Goal: Find specific fact: Find specific fact

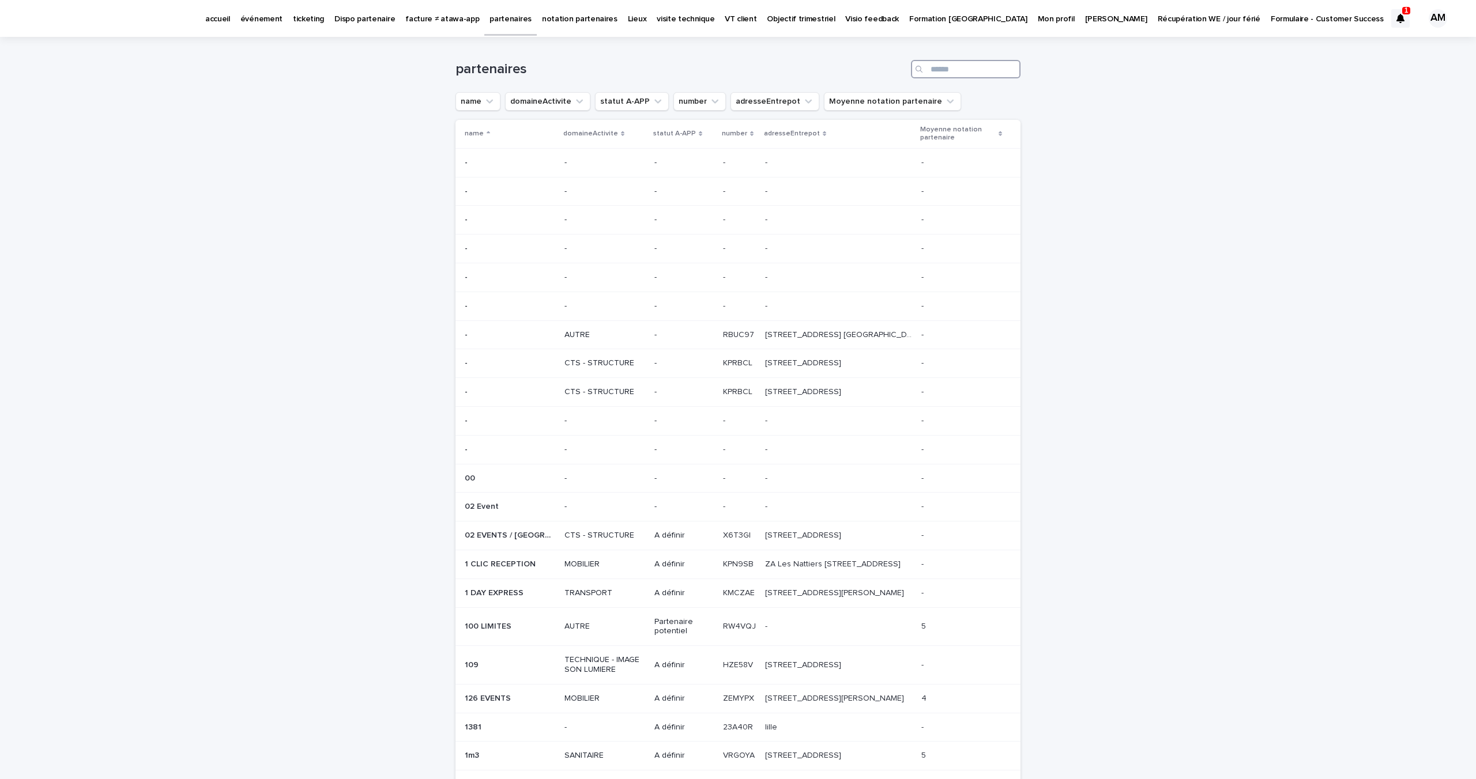
click at [955, 76] on input "Search" at bounding box center [966, 69] width 110 height 18
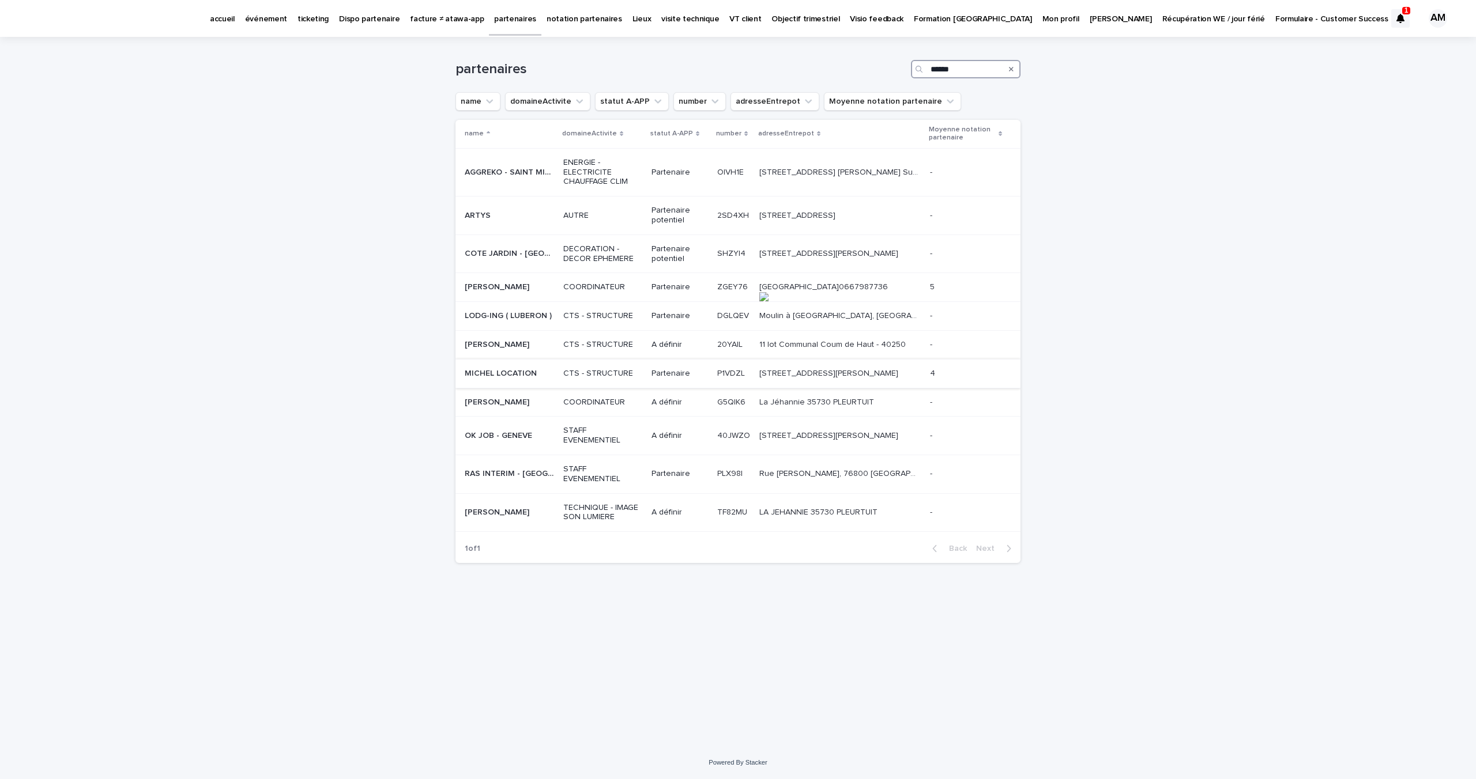
type input "******"
click at [516, 369] on div "MICHEL LOCATION MICHEL LOCATION" at bounding box center [509, 373] width 89 height 19
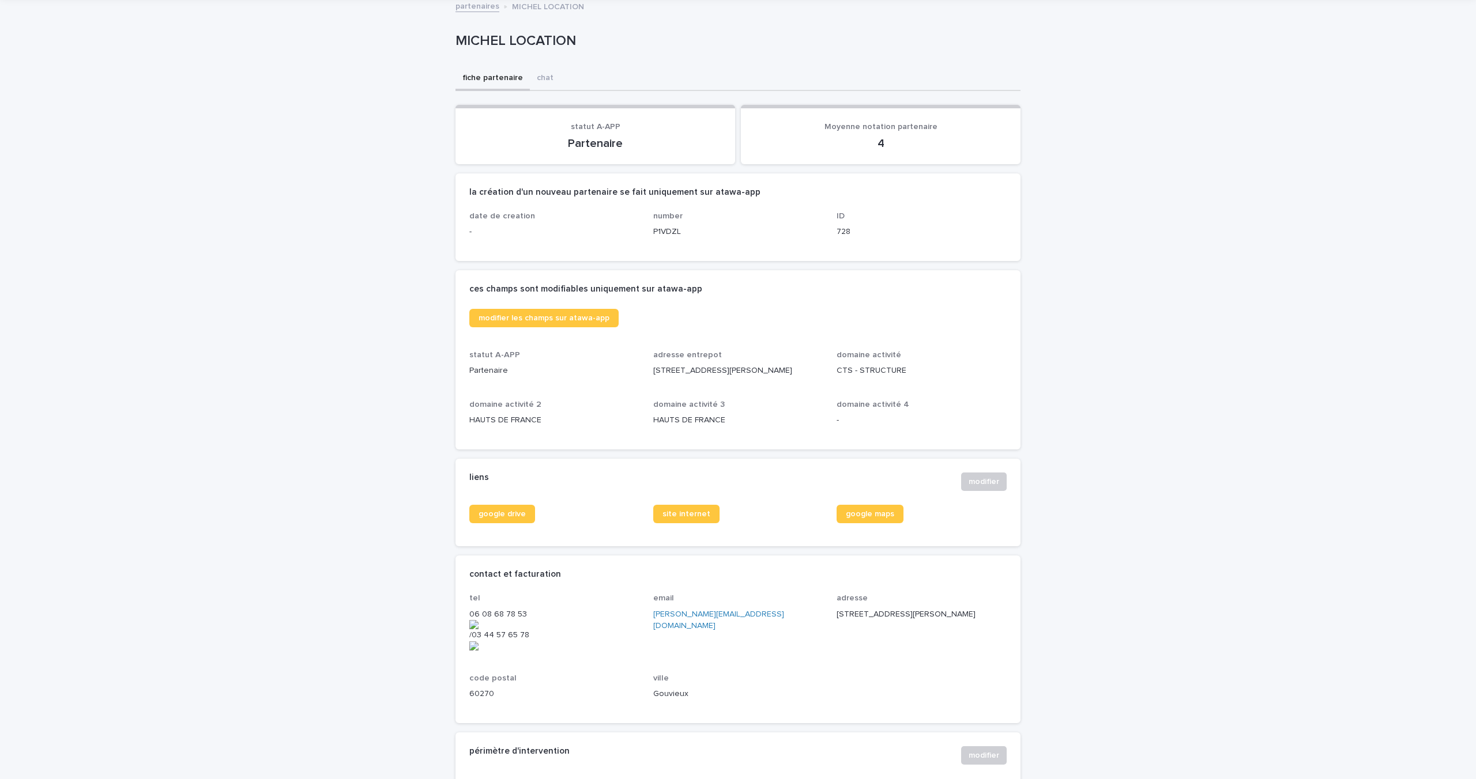
scroll to position [54, 0]
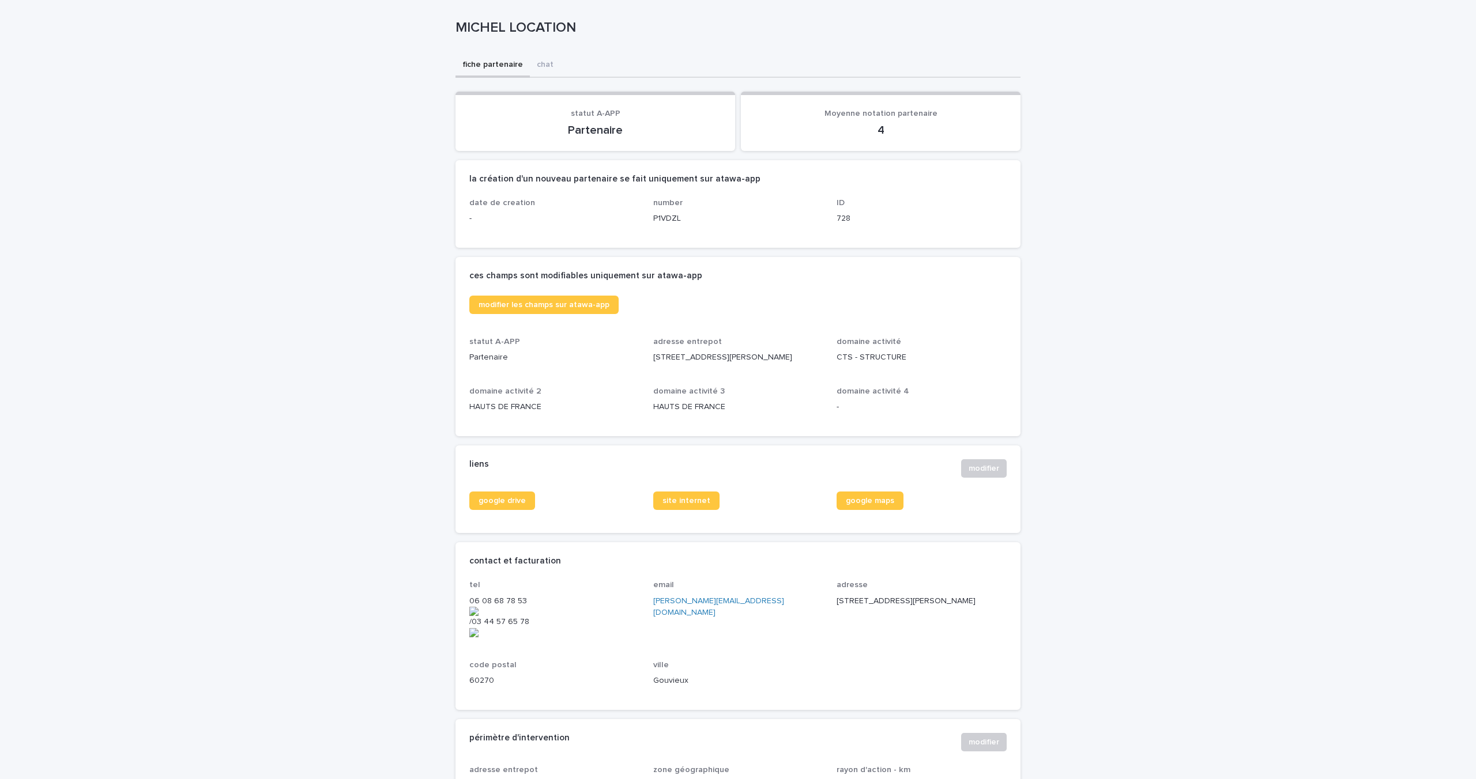
drag, startPoint x: 730, startPoint y: 354, endPoint x: 791, endPoint y: 354, distance: 61.1
click at [791, 354] on p "[STREET_ADDRESS][PERSON_NAME]" at bounding box center [738, 358] width 170 height 12
copy p "60270 Gouvieux"
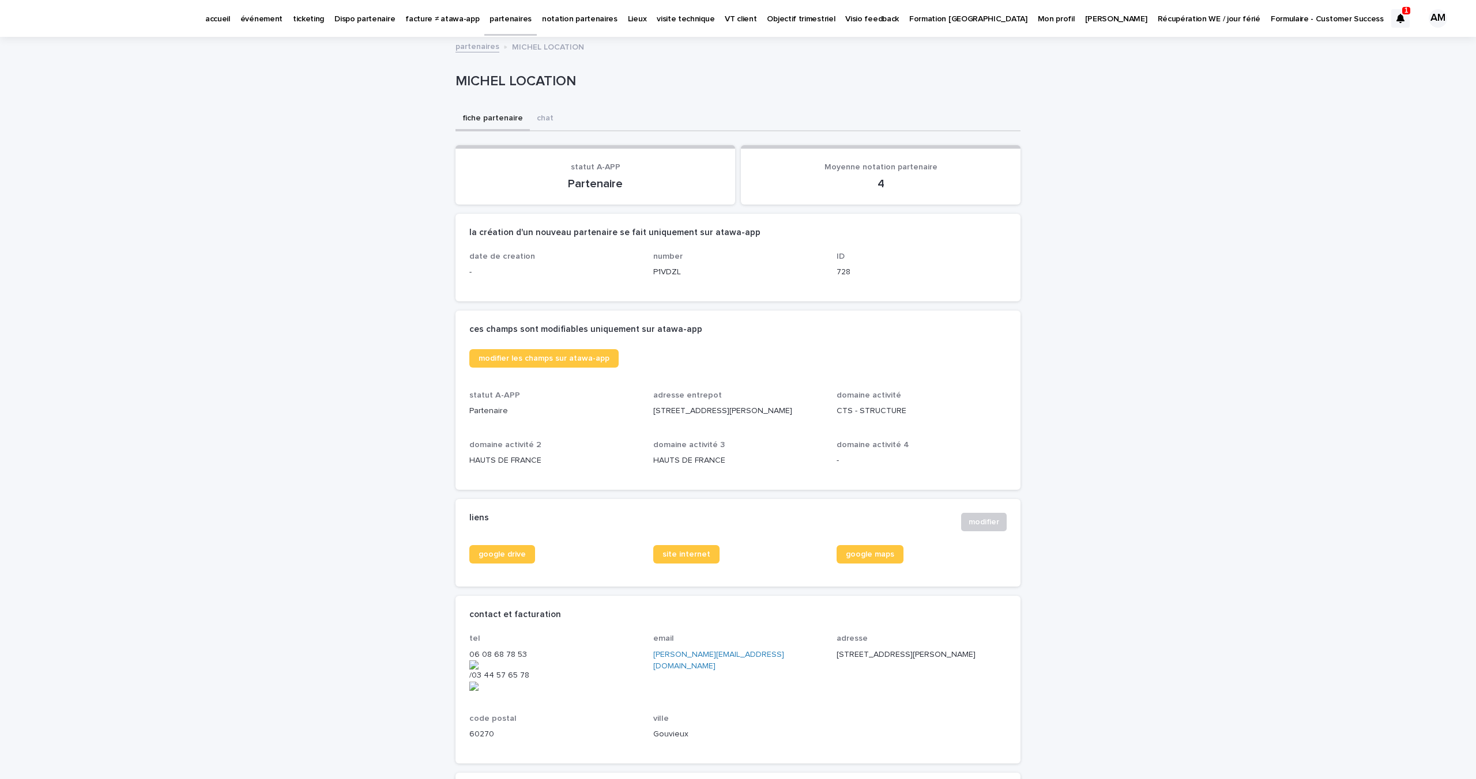
click at [501, 22] on p "partenaires" at bounding box center [510, 12] width 42 height 24
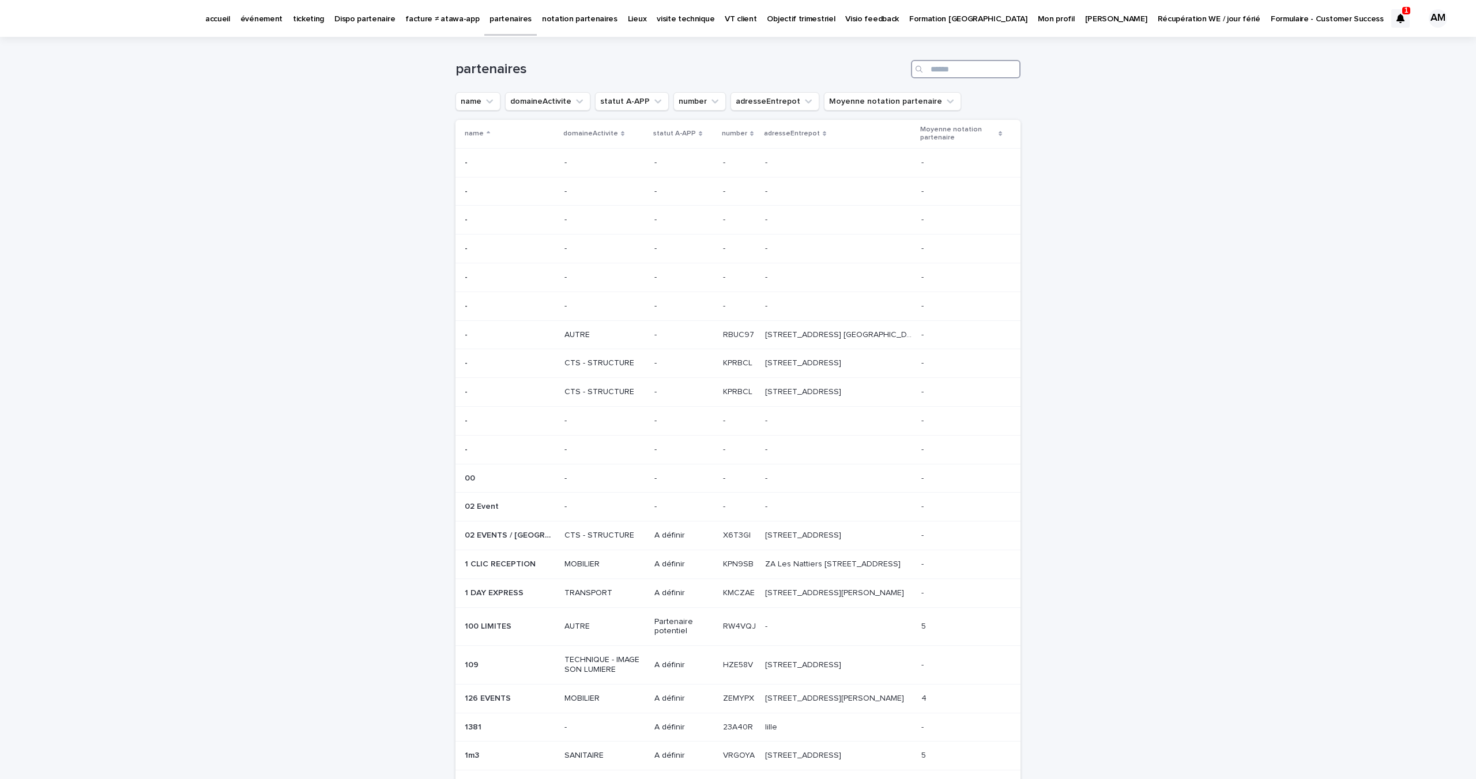
click at [957, 69] on input "Search" at bounding box center [966, 69] width 110 height 18
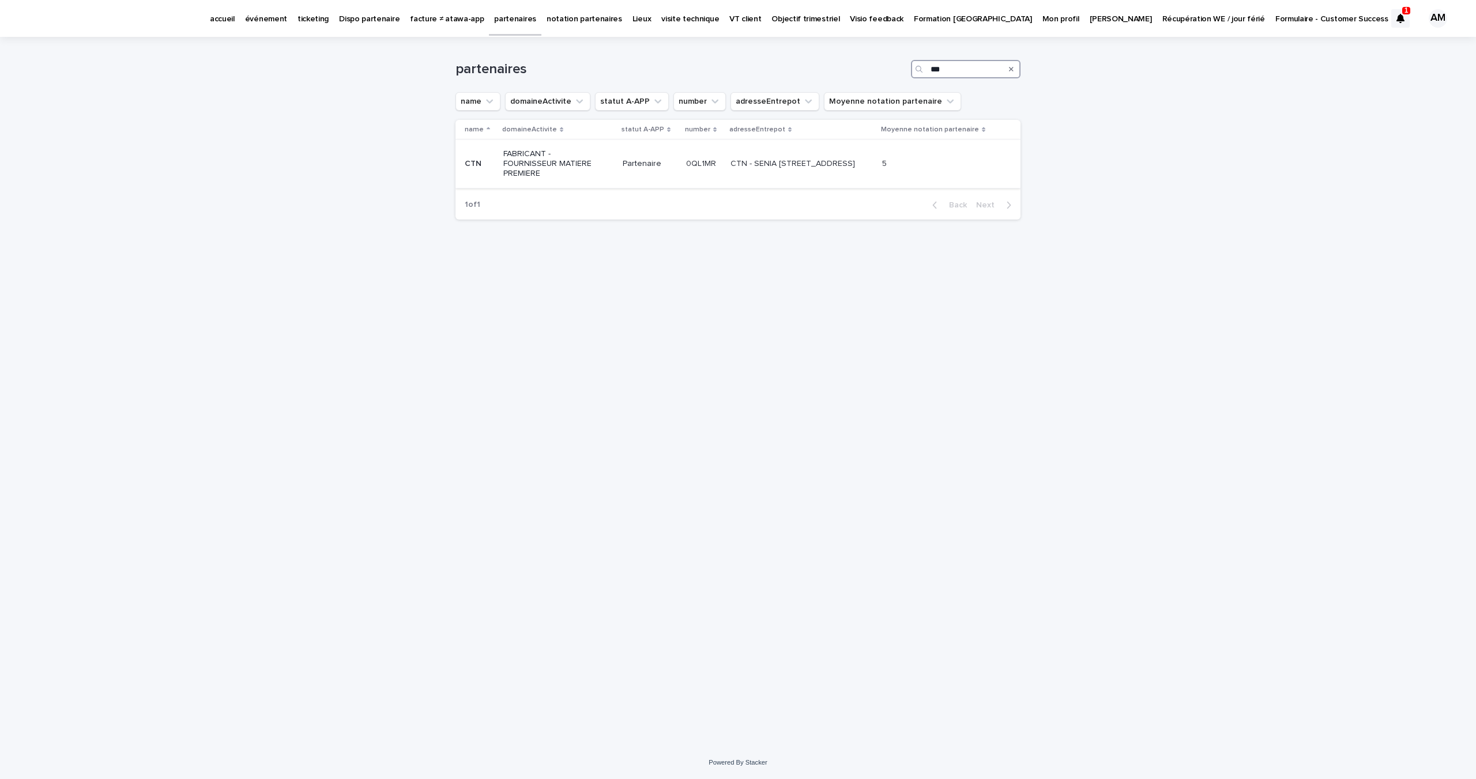
type input "***"
click at [730, 171] on div "CTN - SENIA [STREET_ADDRESS] CTN - SENIA [STREET_ADDRESS]" at bounding box center [801, 163] width 142 height 19
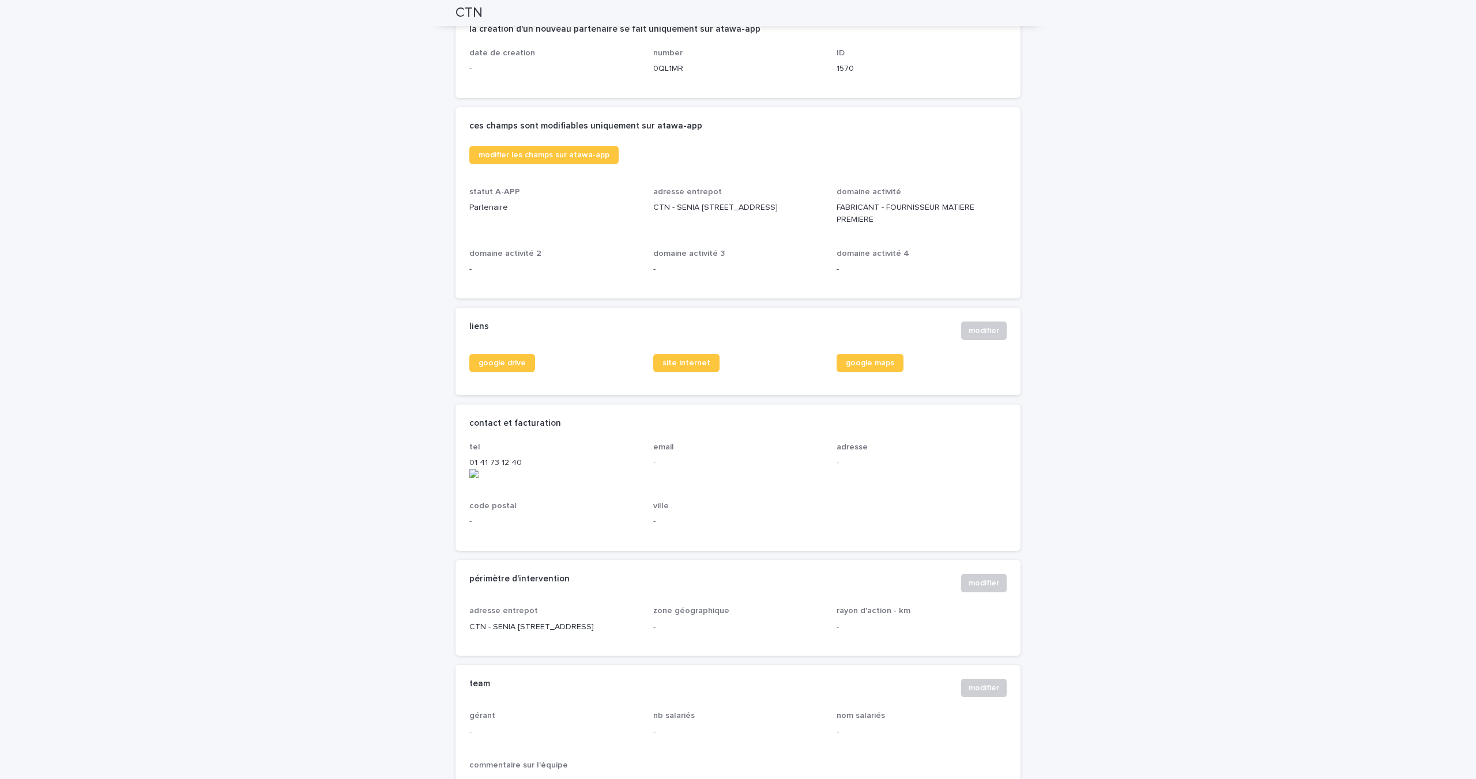
scroll to position [209, 0]
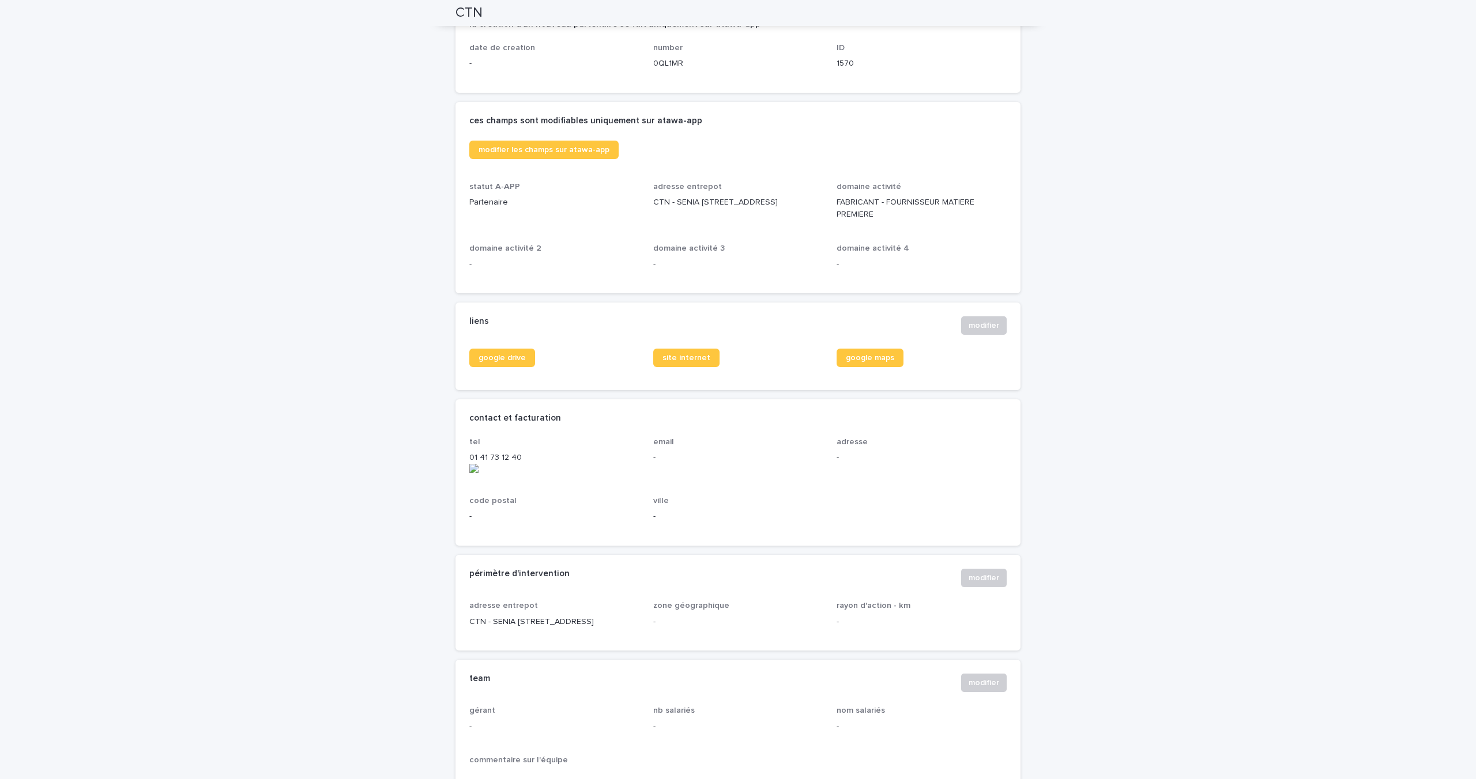
drag, startPoint x: 702, startPoint y: 217, endPoint x: 647, endPoint y: 203, distance: 56.9
click at [647, 203] on div "modifier les champs sur atawa-app statut A-APP Partenaire adresse entrepot CTN …" at bounding box center [737, 210] width 537 height 139
copy p "CTN - SENIA [STREET_ADDRESS]"
click at [697, 209] on p "CTN - SENIA [STREET_ADDRESS]" at bounding box center [738, 203] width 170 height 12
drag, startPoint x: 707, startPoint y: 213, endPoint x: 646, endPoint y: 213, distance: 61.1
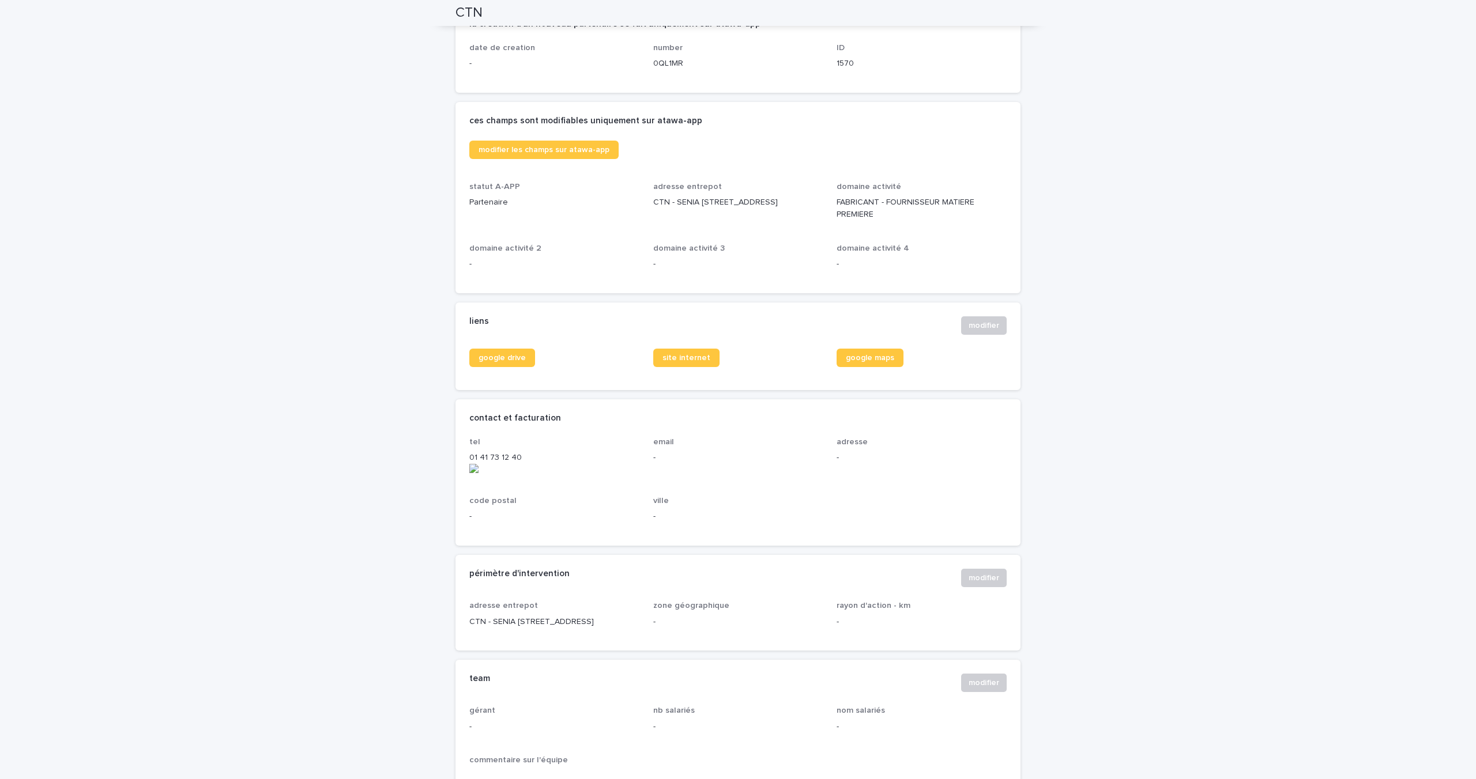
click at [646, 213] on div "modifier les champs sur atawa-app statut A-APP Partenaire adresse entrepot CTN …" at bounding box center [737, 210] width 537 height 139
copy p "94667 ORLY"
